Goal: Information Seeking & Learning: Learn about a topic

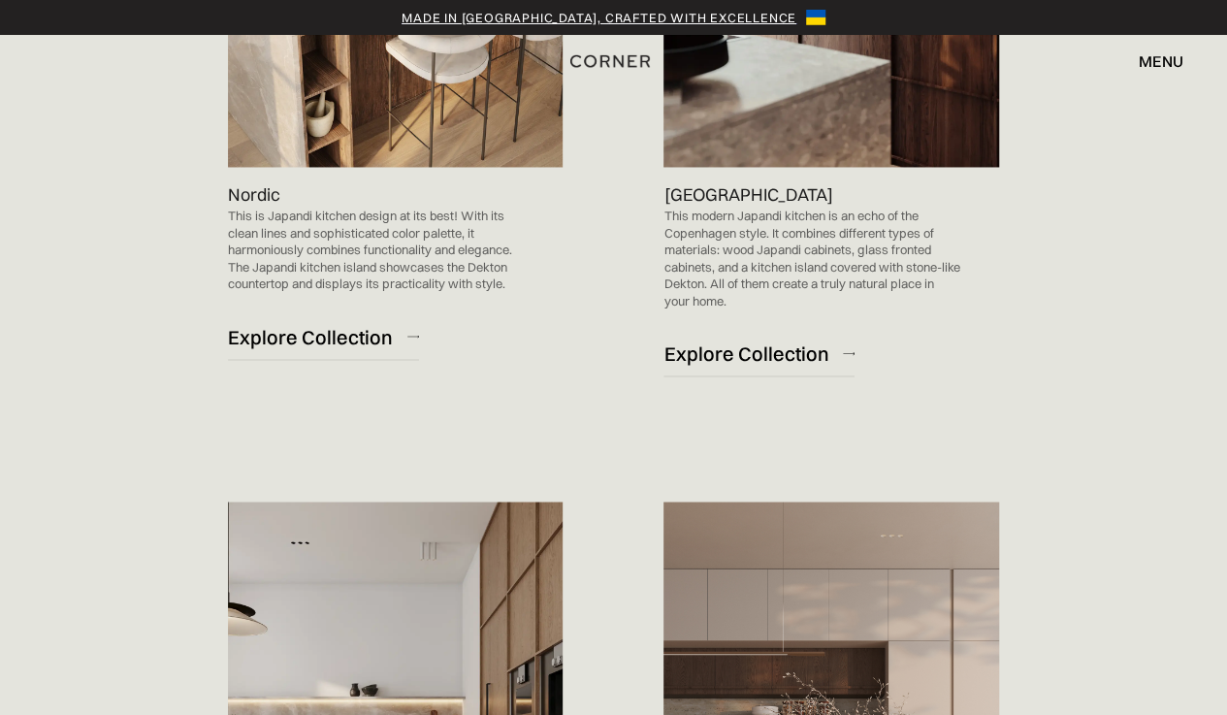
scroll to position [1403, 0]
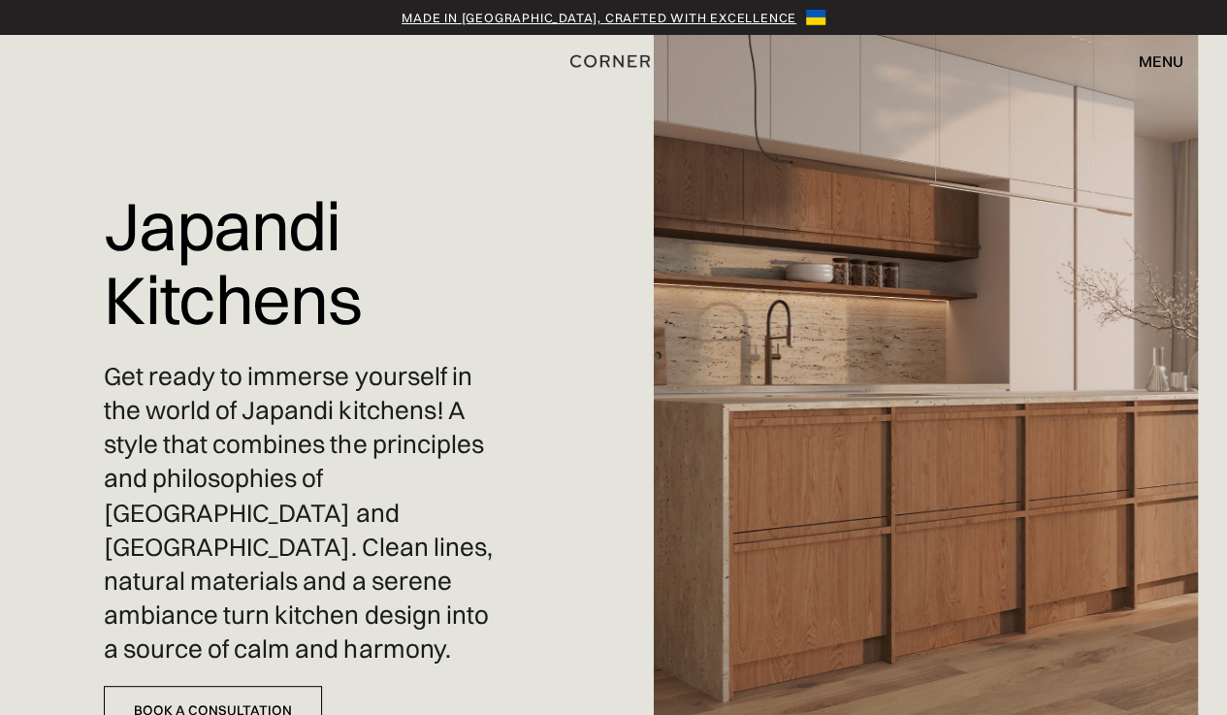
click at [1090, 386] on img at bounding box center [925, 357] width 543 height 715
